Goal: Information Seeking & Learning: Find specific fact

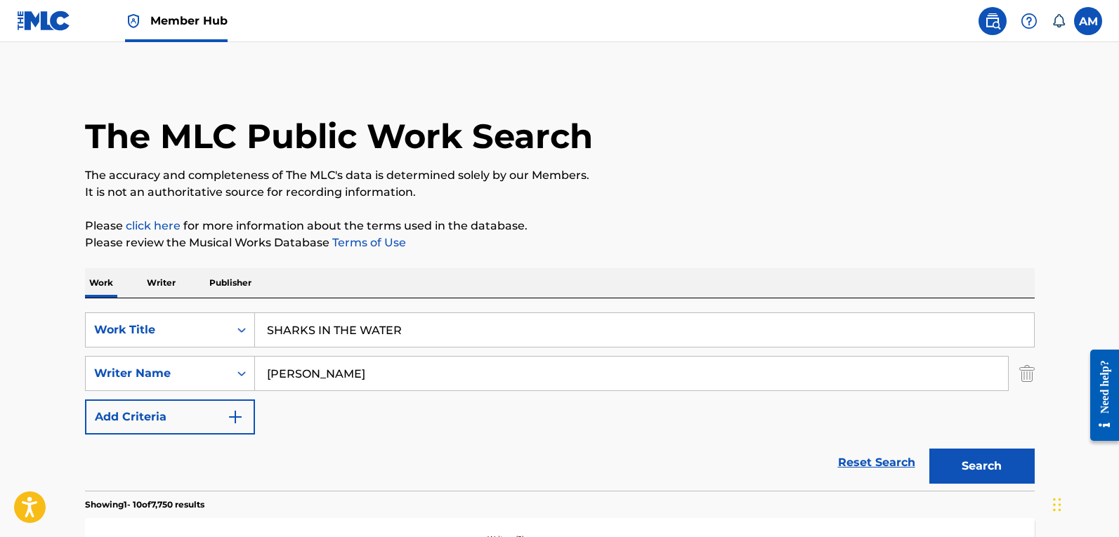
drag, startPoint x: 1032, startPoint y: 377, endPoint x: 763, endPoint y: 350, distance: 270.4
click at [1032, 377] on img "Search Form" at bounding box center [1026, 373] width 15 height 35
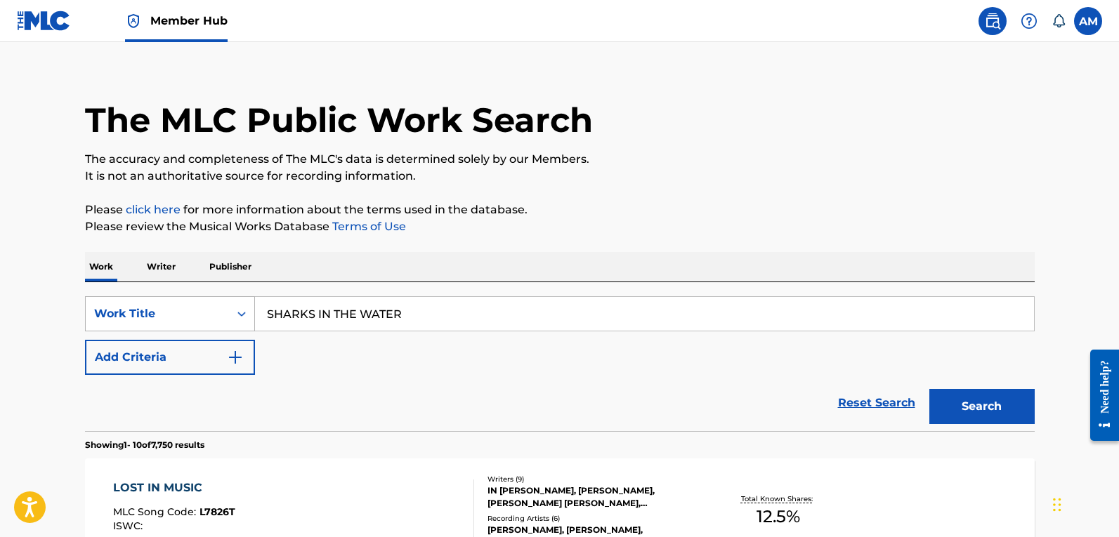
drag, startPoint x: 179, startPoint y: 322, endPoint x: 186, endPoint y: 327, distance: 8.6
click at [181, 323] on div "Work Title" at bounding box center [157, 314] width 143 height 27
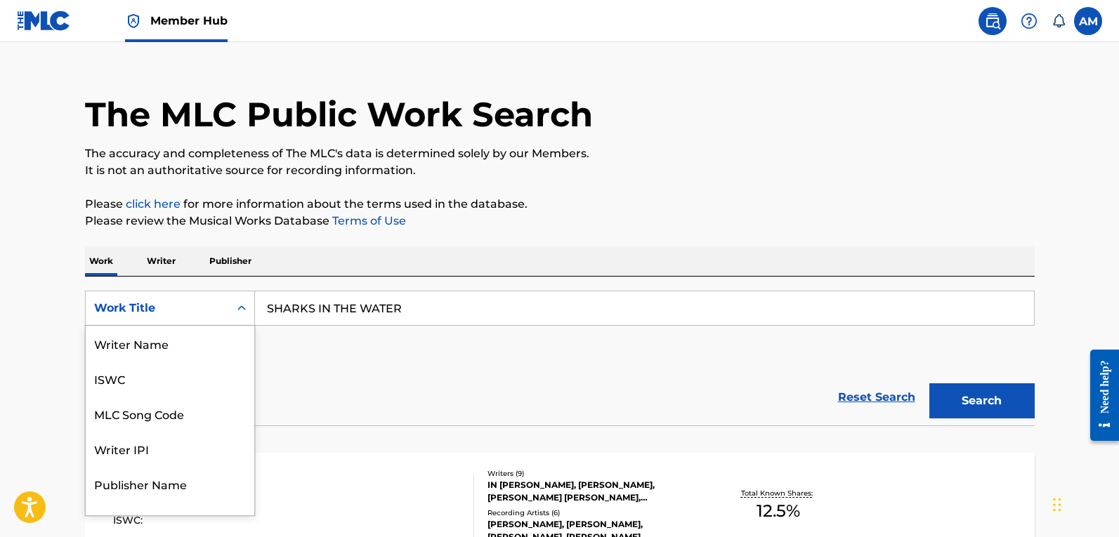
scroll to position [70, 0]
drag, startPoint x: 204, startPoint y: 341, endPoint x: 251, endPoint y: 329, distance: 48.7
click at [208, 338] on div "MLC Song Code" at bounding box center [170, 343] width 169 height 35
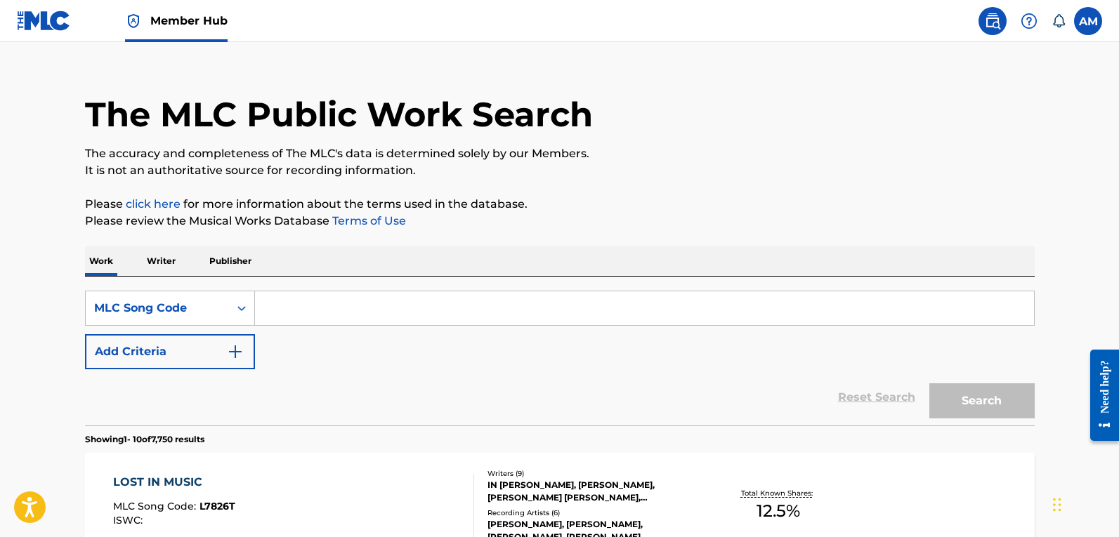
drag, startPoint x: 407, startPoint y: 303, endPoint x: 287, endPoint y: 296, distance: 120.3
click at [287, 296] on input "Search Form" at bounding box center [644, 308] width 779 height 34
paste input "FV7YZU"
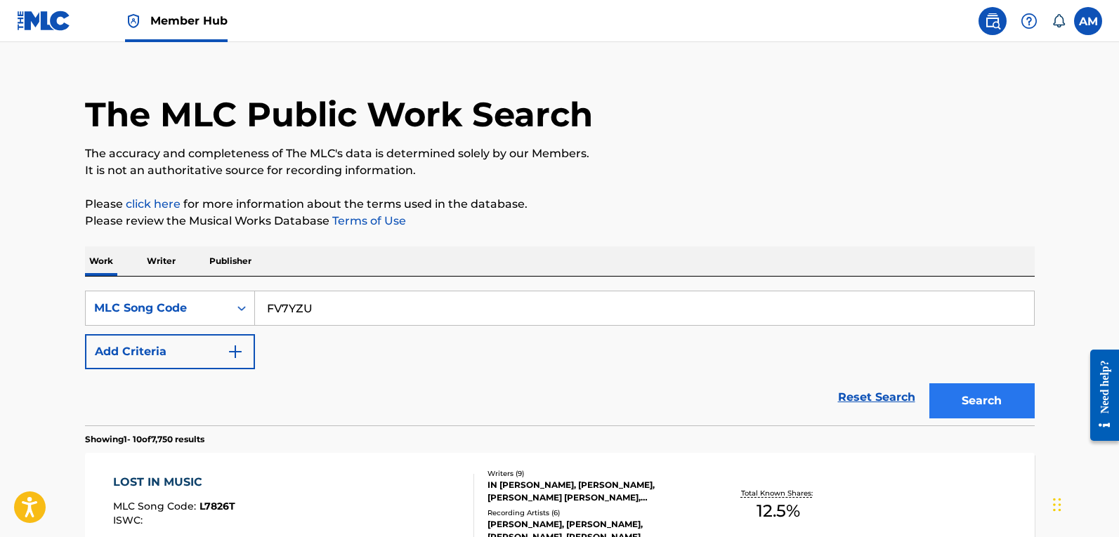
type input "FV7YZU"
drag, startPoint x: 961, startPoint y: 388, endPoint x: 951, endPoint y: 415, distance: 28.7
click at [951, 415] on button "Search" at bounding box center [981, 400] width 105 height 35
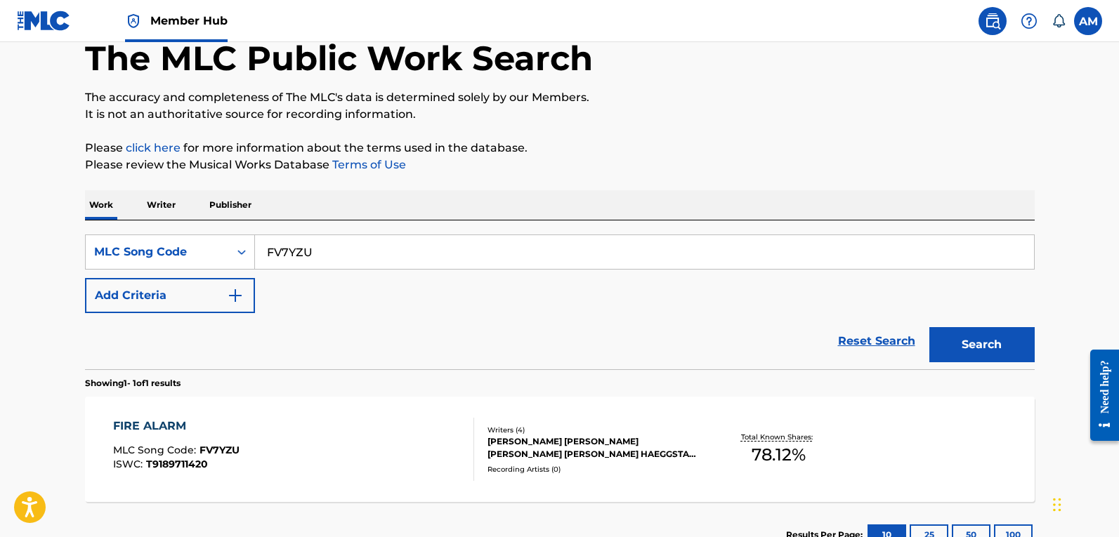
scroll to position [183, 0]
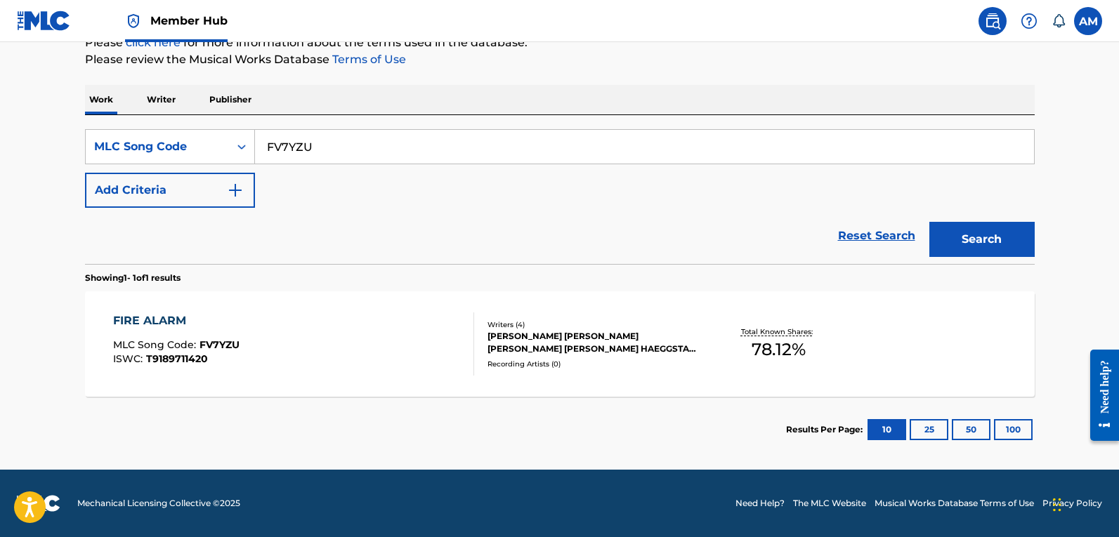
click at [536, 342] on div "[PERSON_NAME] [PERSON_NAME] [PERSON_NAME] [PERSON_NAME] HAEGGSTAM, [PERSON_NAME…" at bounding box center [593, 342] width 212 height 25
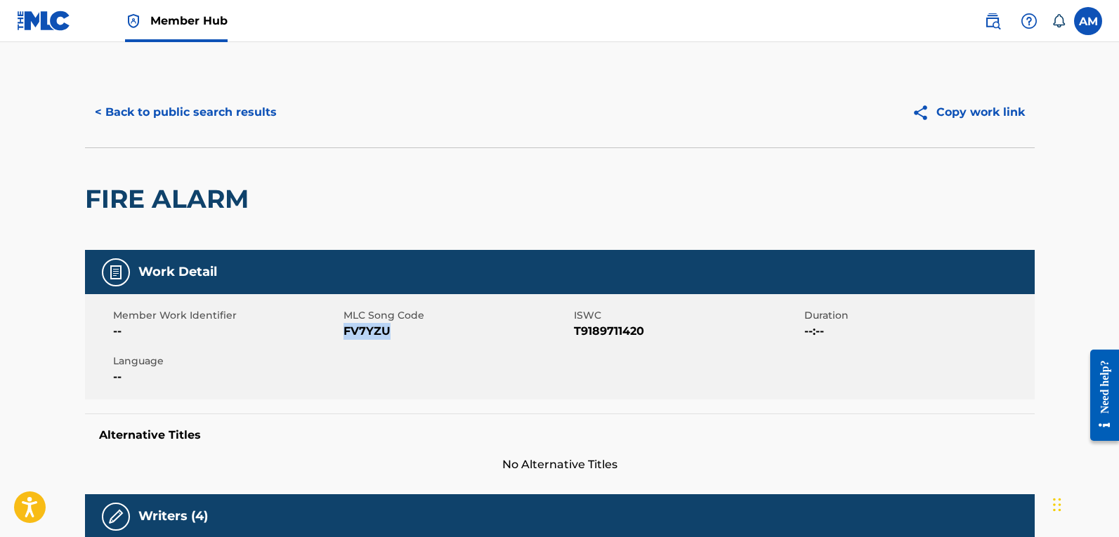
drag, startPoint x: 387, startPoint y: 330, endPoint x: 345, endPoint y: 330, distance: 42.1
click at [345, 330] on span "FV7YZU" at bounding box center [456, 331] width 227 height 17
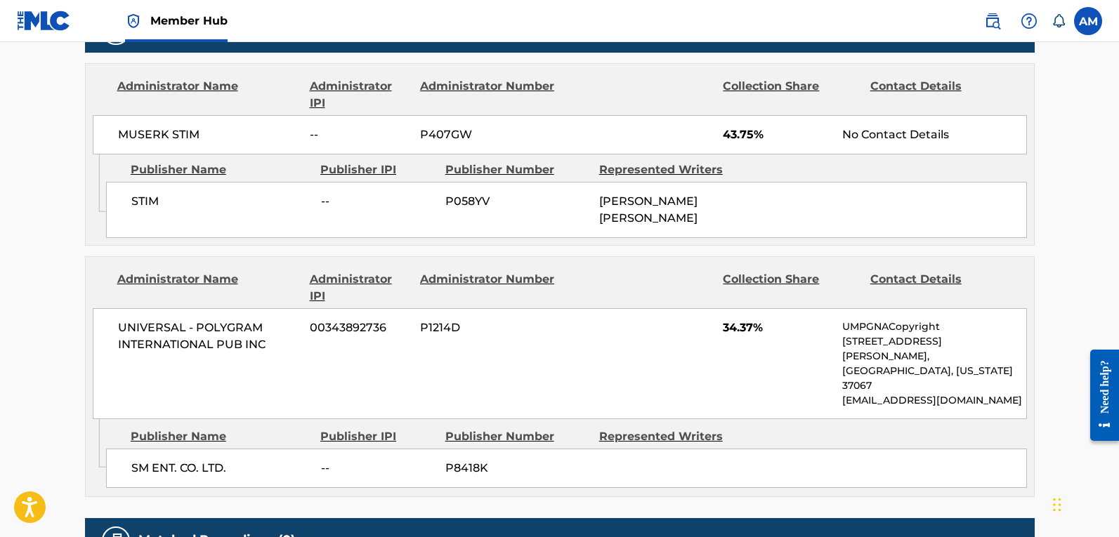
scroll to position [702, 0]
